Goal: Complete application form: Complete application form

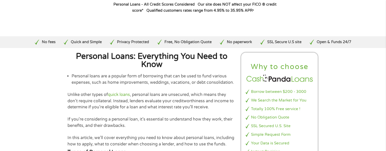
scroll to position [66, 0]
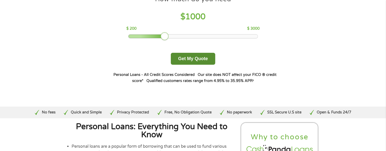
click at [197, 61] on button "Get My Quote" at bounding box center [193, 59] width 44 height 12
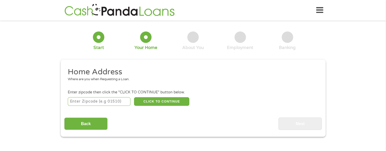
click at [84, 101] on input "number" at bounding box center [99, 101] width 63 height 9
type input "75126"
click at [162, 99] on button "CLICK TO CONTINUE" at bounding box center [161, 101] width 55 height 9
type input "75126"
type input "[PERSON_NAME]"
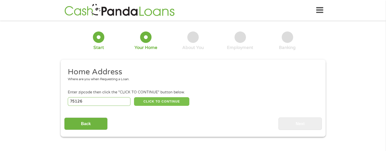
select select "[US_STATE]"
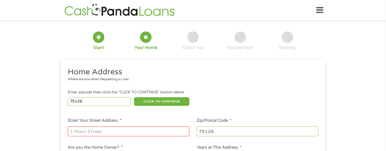
click at [90, 130] on input "Enter Your Street Address *" at bounding box center [129, 132] width 122 height 10
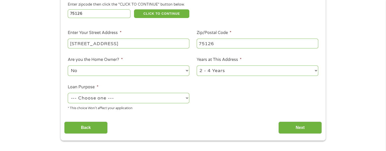
scroll to position [90, 0]
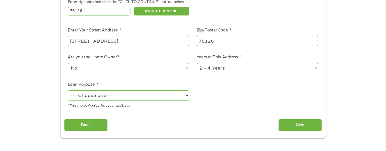
type input "[STREET_ADDRESS]"
click at [180, 69] on select "No Yes" at bounding box center [129, 68] width 122 height 10
select select "yes"
click at [68, 63] on select "No Yes" at bounding box center [129, 68] width 122 height 10
click at [186, 97] on select "--- Choose one --- Pay Bills Debt Consolidation Home Improvement Major Purchase…" at bounding box center [129, 95] width 122 height 10
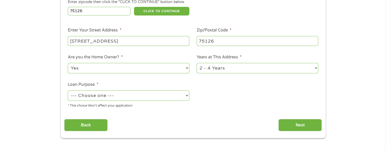
select select "shorttermcash"
click at [68, 91] on select "--- Choose one --- Pay Bills Debt Consolidation Home Improvement Major Purchase…" at bounding box center [129, 95] width 122 height 10
click at [96, 124] on input "Back" at bounding box center [85, 125] width 43 height 12
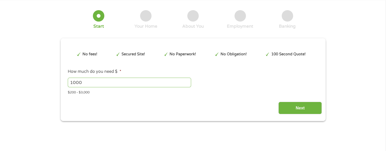
scroll to position [0, 0]
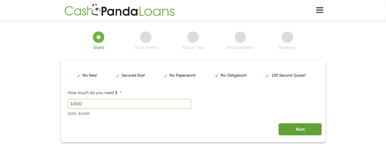
click at [299, 131] on input "Next" at bounding box center [300, 129] width 43 height 12
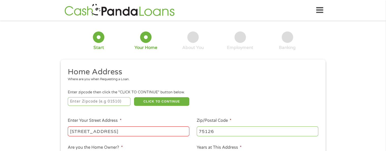
scroll to position [2, 2]
click at [82, 104] on input "number" at bounding box center [99, 101] width 63 height 9
type input "75126"
click at [219, 85] on li "Home Address Where are you when Requesting a Loan." at bounding box center [191, 76] width 254 height 19
click at [181, 98] on button "CLICK TO CONTINUE" at bounding box center [161, 101] width 55 height 9
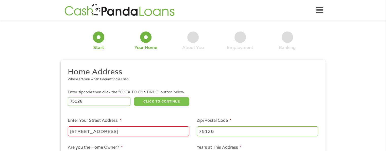
click at [180, 101] on button "CLICK TO CONTINUE" at bounding box center [161, 101] width 55 height 9
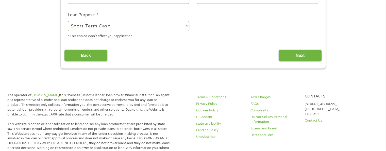
scroll to position [159, 0]
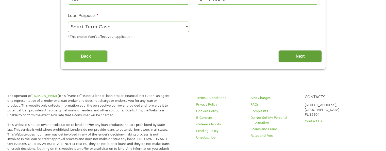
click at [312, 58] on input "Next" at bounding box center [300, 56] width 43 height 12
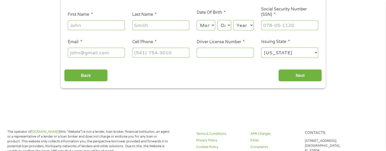
scroll to position [0, 0]
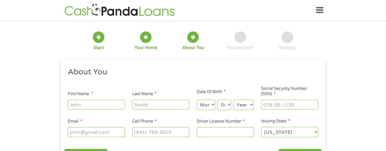
click at [79, 110] on div at bounding box center [96, 105] width 57 height 12
click at [79, 105] on input "First Name *" at bounding box center [96, 105] width 57 height 10
type input "[PERSON_NAME]"
click at [144, 103] on input "Last Name *" at bounding box center [160, 105] width 57 height 10
type input "[PERSON_NAME]"
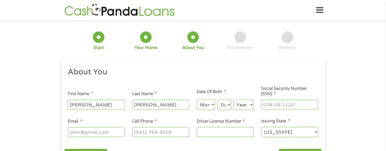
click at [208, 106] on select "Month 1 2 3 4 5 6 7 8 9 10 11 12" at bounding box center [206, 105] width 19 height 10
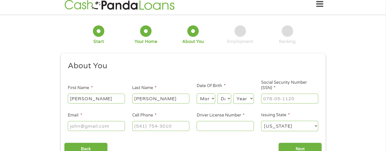
scroll to position [8, 0]
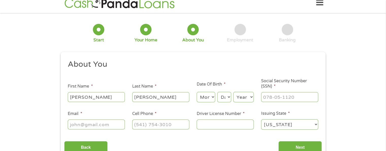
click at [212, 95] on select "Month 1 2 3 4 5 6 7 8 9 10 11 12" at bounding box center [206, 97] width 19 height 10
select select "12"
click at [197, 92] on select "Month 1 2 3 4 5 6 7 8 9 10 11 12" at bounding box center [206, 97] width 19 height 10
click at [227, 96] on select "Day 1 2 3 4 5 6 7 8 9 10 11 12 13 14 15 16 17 18 19 20 21 22 23 24 25 26 27 28 …" at bounding box center [224, 97] width 14 height 10
select select "22"
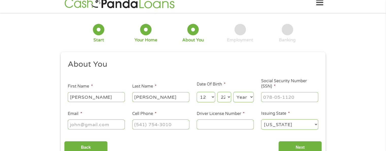
click at [217, 92] on select "Day 1 2 3 4 5 6 7 8 9 10 11 12 13 14 15 16 17 18 19 20 21 22 23 24 25 26 27 28 …" at bounding box center [224, 97] width 14 height 10
click at [237, 95] on select "Year [DATE] 2006 2005 2004 2003 2002 2001 2000 1999 1998 1997 1996 1995 1994 19…" at bounding box center [243, 97] width 21 height 10
select select "1975"
click at [233, 92] on select "Year [DATE] 2006 2005 2004 2003 2002 2001 2000 1999 1998 1997 1996 1995 1994 19…" at bounding box center [243, 97] width 21 height 10
click at [278, 95] on input "___-__-____" at bounding box center [289, 97] width 57 height 10
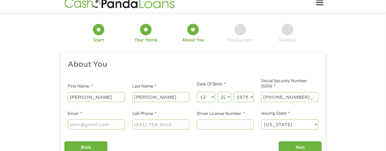
type input "250-31-1044"
click at [92, 127] on input "Email *" at bounding box center [96, 125] width 57 height 10
type input "[EMAIL_ADDRESS][DOMAIN_NAME]"
type input "[PHONE_NUMBER]"
click at [228, 123] on input "Driver License Number *" at bounding box center [225, 125] width 57 height 10
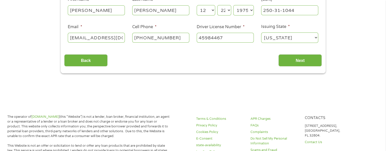
scroll to position [92, 0]
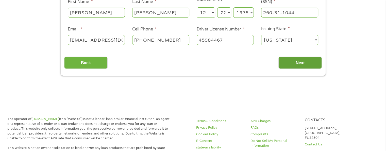
type input "45984467"
click at [289, 64] on input "Next" at bounding box center [300, 63] width 43 height 12
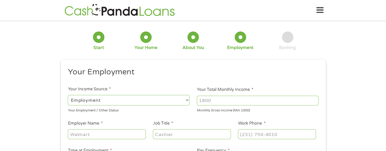
scroll to position [0, 0]
click at [111, 135] on input "Employer Name *" at bounding box center [107, 134] width 78 height 10
type input "Baylor [PERSON_NAME]"
click at [168, 141] on ul "Your Employment Your Income Source * --- Choose one --- Employment [DEMOGRAPHIC…" at bounding box center [193, 133] width 258 height 132
click at [174, 135] on input "Job Title *" at bounding box center [192, 134] width 78 height 10
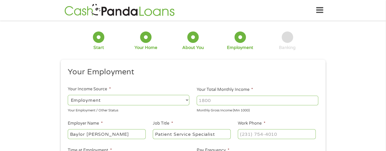
type input "Patient Service Specialist"
click at [282, 127] on li "Work Phone *" at bounding box center [276, 130] width 85 height 20
click at [280, 134] on input "(___) ___-____" at bounding box center [277, 134] width 78 height 10
click at [245, 133] on input "(___) ___-____" at bounding box center [277, 134] width 78 height 10
type input "[PHONE_NUMBER]"
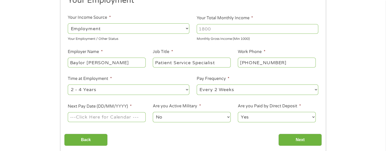
scroll to position [96, 0]
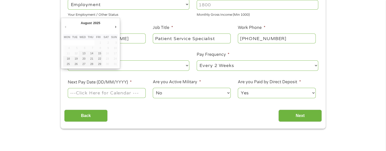
click at [107, 92] on input "Next Pay Date (DD/MM/YYYY) *" at bounding box center [107, 93] width 78 height 10
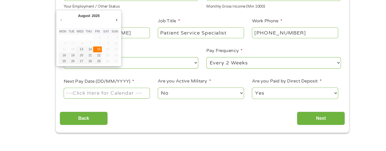
type input "[DATE]"
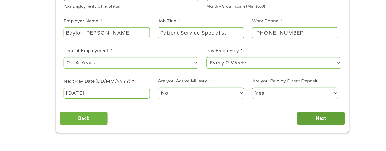
click at [305, 116] on input "Next" at bounding box center [300, 116] width 43 height 12
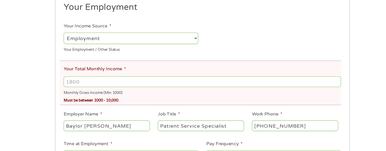
scroll to position [115, 0]
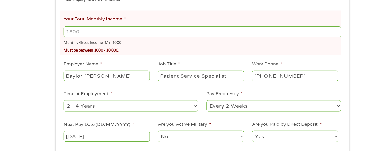
click at [111, 57] on div "Must be between 1000 - 10,000." at bounding box center [193, 59] width 250 height 7
click at [87, 41] on input "Your Total Monthly Income *" at bounding box center [193, 43] width 250 height 10
click at [33, 23] on div "There was a problem with your submission. Please review the fields below. 1 Sta…" at bounding box center [193, 41] width 386 height 264
drag, startPoint x: 70, startPoint y: 126, endPoint x: 102, endPoint y: 114, distance: 34.1
click at [95, 116] on ul "Your Employment Your Income Source * --- Choose one --- Employment [DEMOGRAPHIC…" at bounding box center [193, 59] width 258 height 177
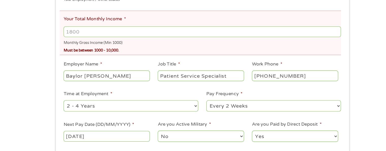
click at [135, 58] on div "Must be between 1000 - 10,000." at bounding box center [193, 59] width 250 height 7
click at [115, 42] on input "Your Total Monthly Income *" at bounding box center [193, 43] width 250 height 10
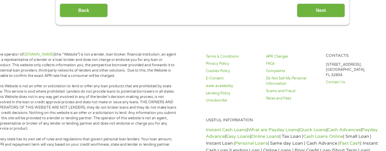
scroll to position [258, 0]
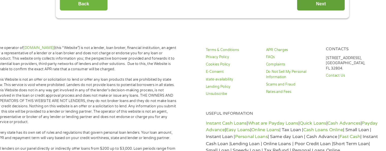
type input "3520"
click at [304, 16] on input "Next" at bounding box center [300, 18] width 43 height 12
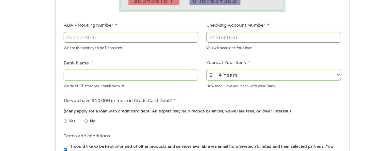
scroll to position [134, 0]
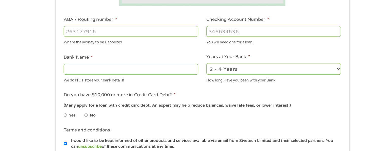
click at [89, 44] on input "ABA / Routing number *" at bounding box center [129, 43] width 122 height 10
type input "256074974"
type input "NAVY FEDERAL CREDIT UNION"
type input "256074974"
click at [222, 44] on input "Checking Account Number *" at bounding box center [258, 43] width 122 height 10
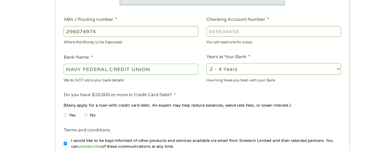
click at [316, 79] on select "2 - 4 Years 6 - 12 Months 1 - 2 Years Over 4 Years" at bounding box center [258, 77] width 122 height 10
select select "24months"
click at [197, 72] on select "2 - 4 Years 6 - 12 Months 1 - 2 Years Over 4 Years" at bounding box center [258, 77] width 122 height 10
click at [224, 42] on input "Checking Account Number *" at bounding box center [258, 43] width 122 height 10
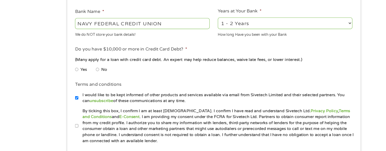
scroll to position [178, 0]
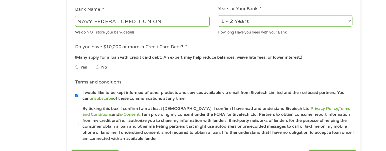
type input "7198602109"
click at [90, 75] on li "No" at bounding box center [96, 75] width 18 height 10
click at [69, 126] on input "By ticking this box, I confirm I am at least [DEMOGRAPHIC_DATA]. I confirm I ha…" at bounding box center [69, 126] width 3 height 8
checkbox input "true"
click at [88, 76] on input "No" at bounding box center [88, 75] width 3 height 8
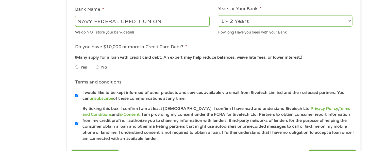
radio input "true"
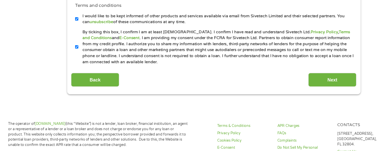
scroll to position [289, 0]
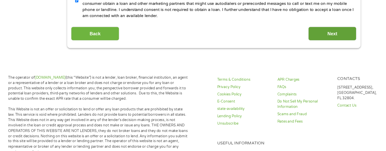
click at [315, 49] on input "Next" at bounding box center [300, 45] width 43 height 12
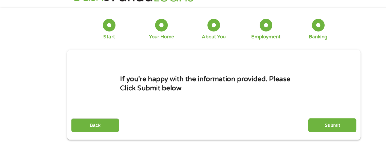
scroll to position [0, 0]
click at [300, 129] on input "Submit" at bounding box center [300, 127] width 43 height 12
